Goal: Task Accomplishment & Management: Use online tool/utility

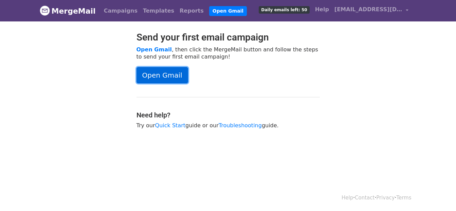
click at [167, 77] on link "Open Gmail" at bounding box center [163, 75] width 52 height 16
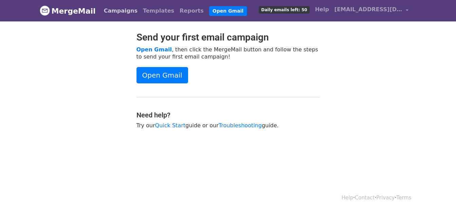
click at [111, 13] on link "Campaigns" at bounding box center [120, 11] width 39 height 14
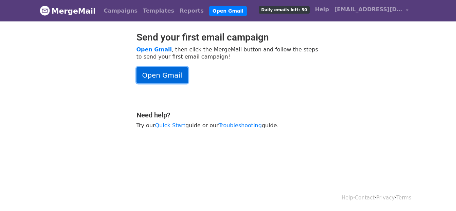
click at [155, 77] on link "Open Gmail" at bounding box center [163, 75] width 52 height 16
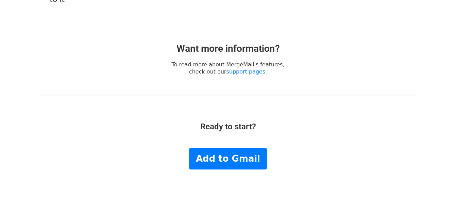
scroll to position [1471, 0]
